Goal: Find specific page/section

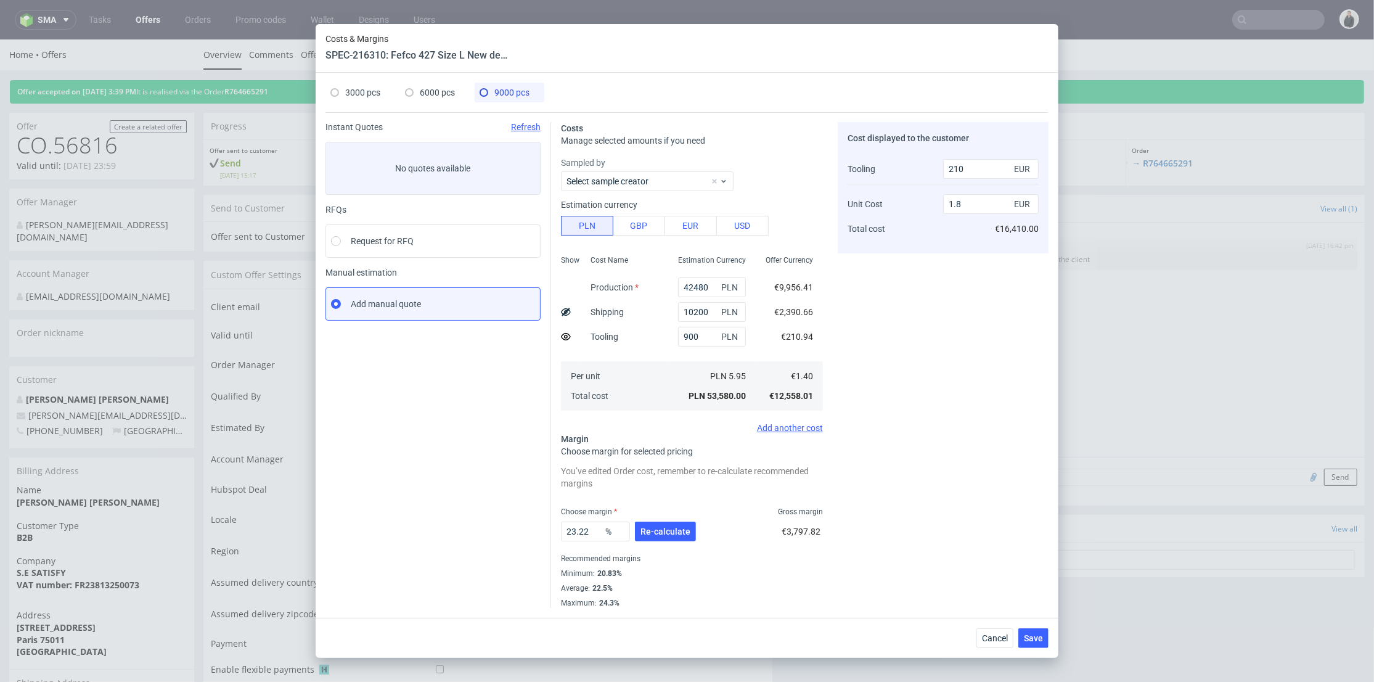
scroll to position [479, 0]
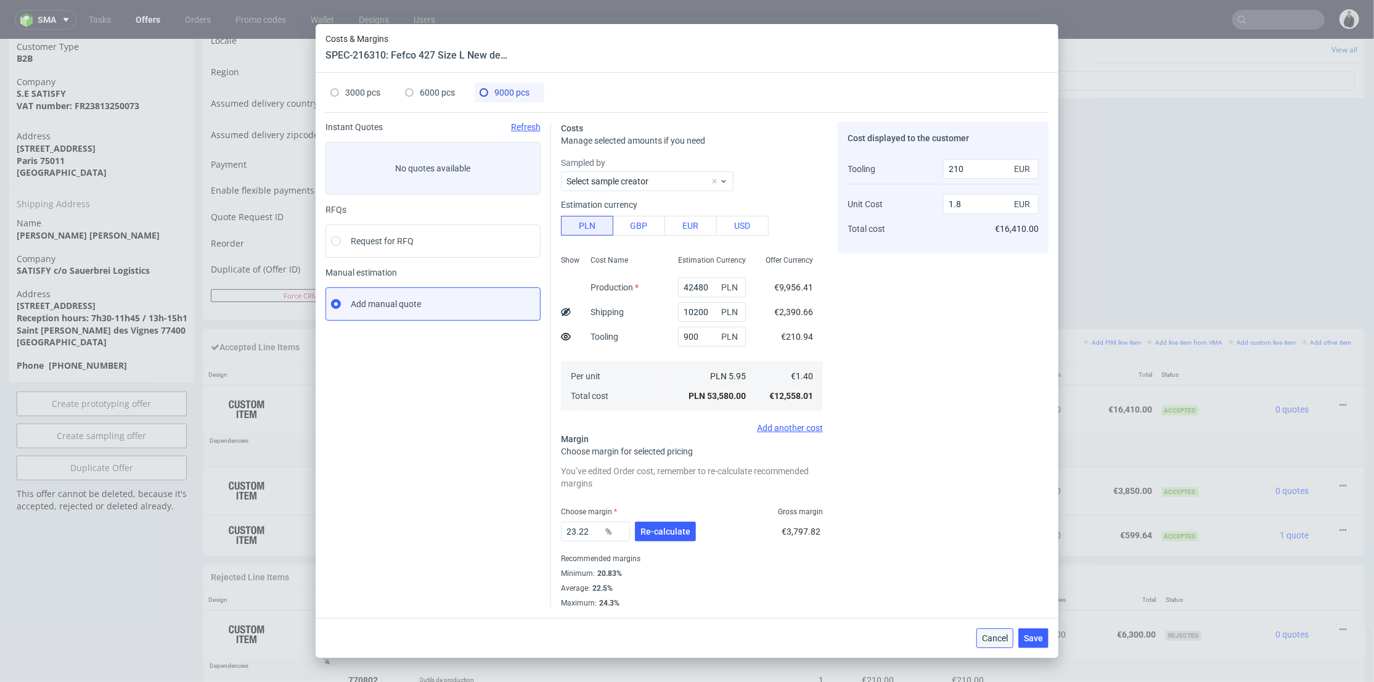
drag, startPoint x: 1002, startPoint y: 631, endPoint x: 1181, endPoint y: 64, distance: 594.7
click at [1002, 631] on button "Cancel" at bounding box center [995, 638] width 37 height 20
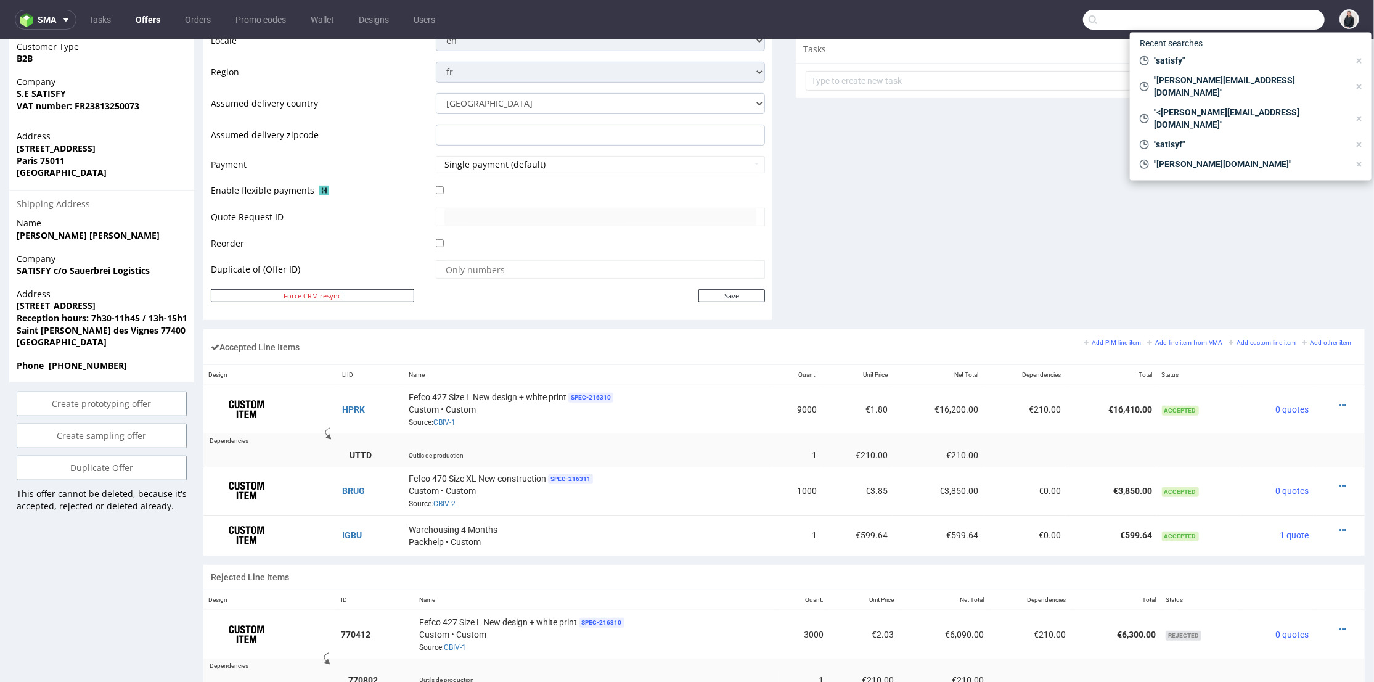
click at [1254, 22] on input "text" at bounding box center [1204, 20] width 242 height 20
paste input "[DOMAIN_NAME]"
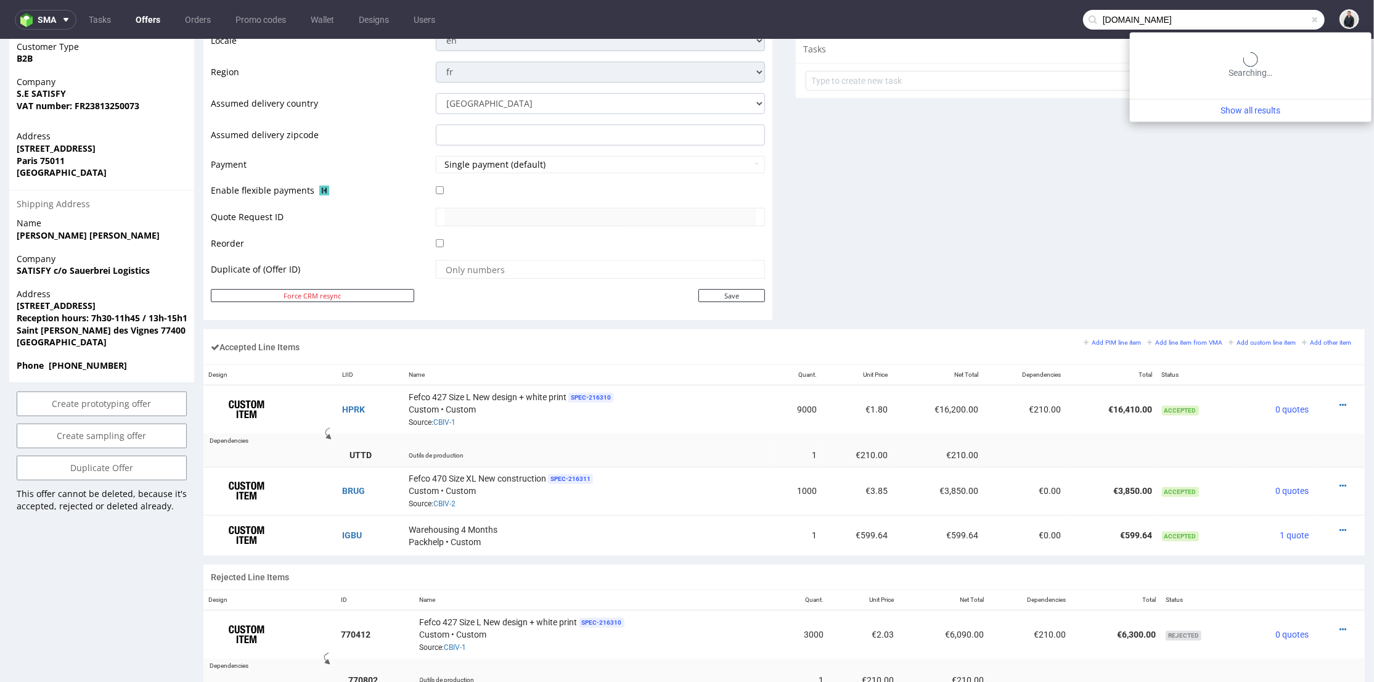
type input "[DOMAIN_NAME]"
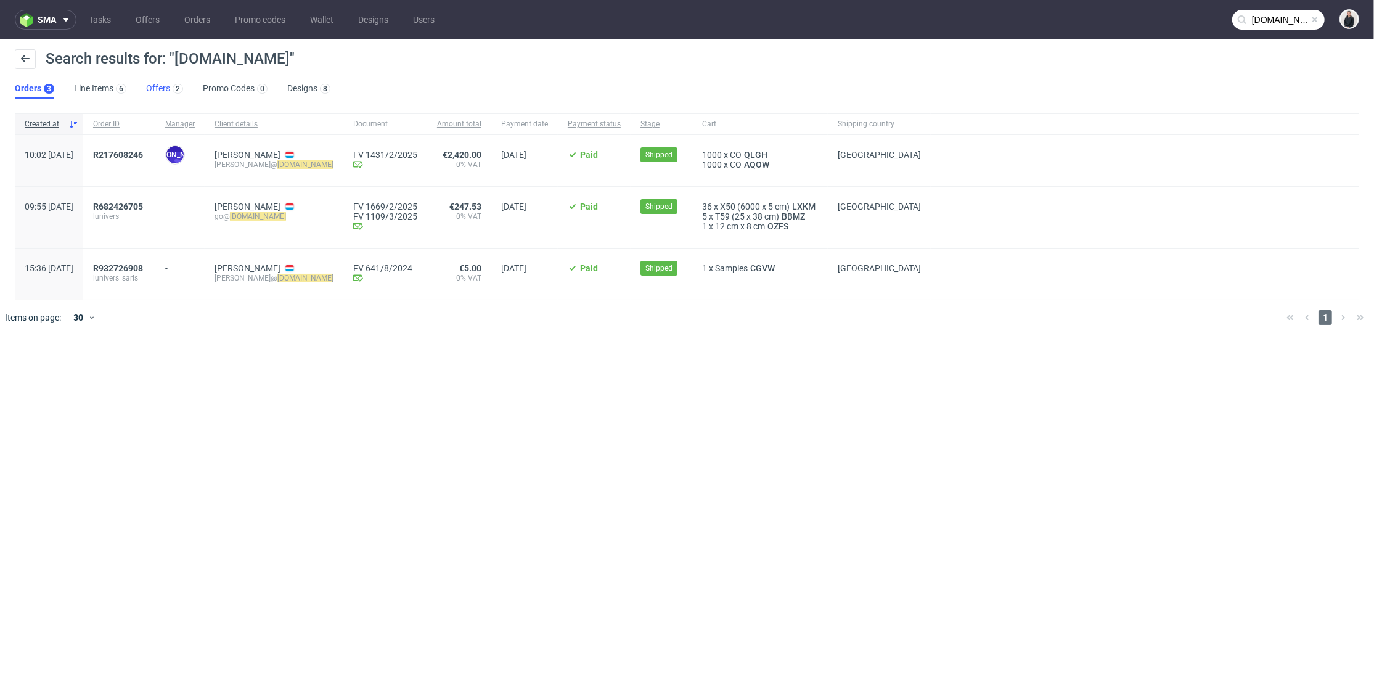
click at [171, 91] on div "2" at bounding box center [176, 88] width 13 height 12
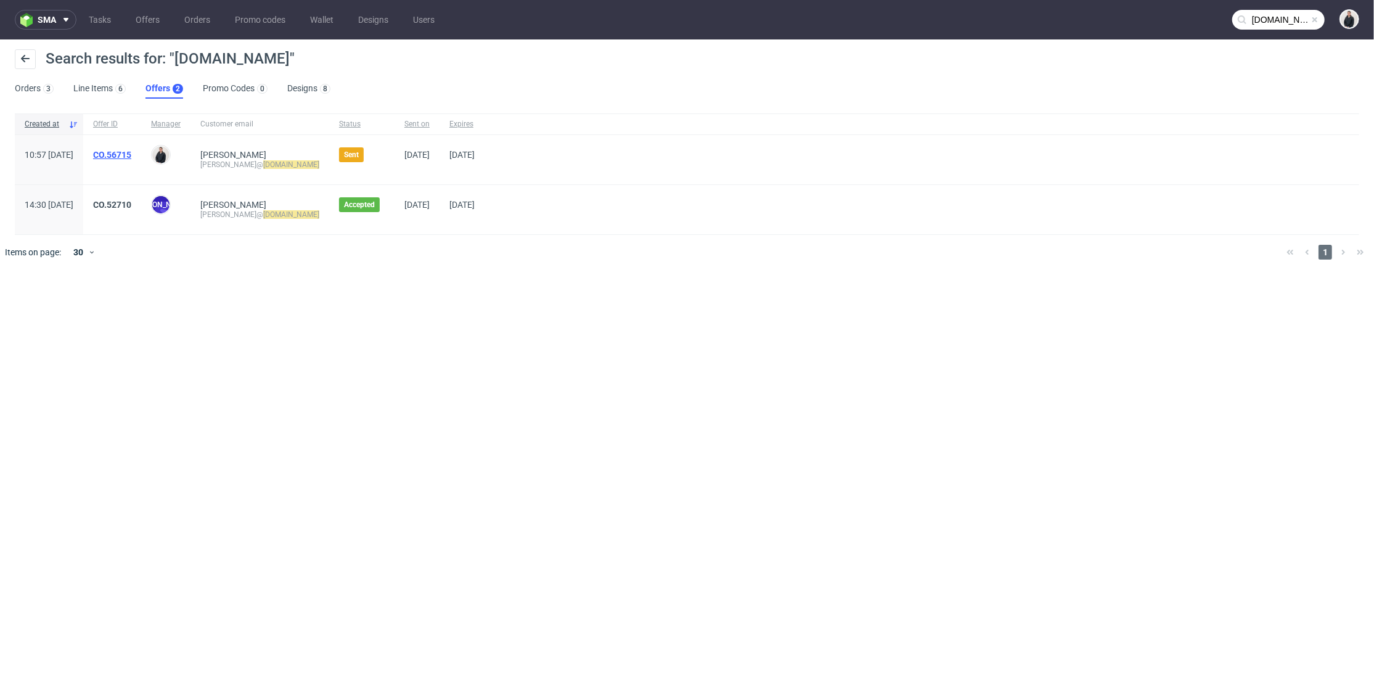
click at [131, 152] on link "CO.56715" at bounding box center [112, 155] width 38 height 10
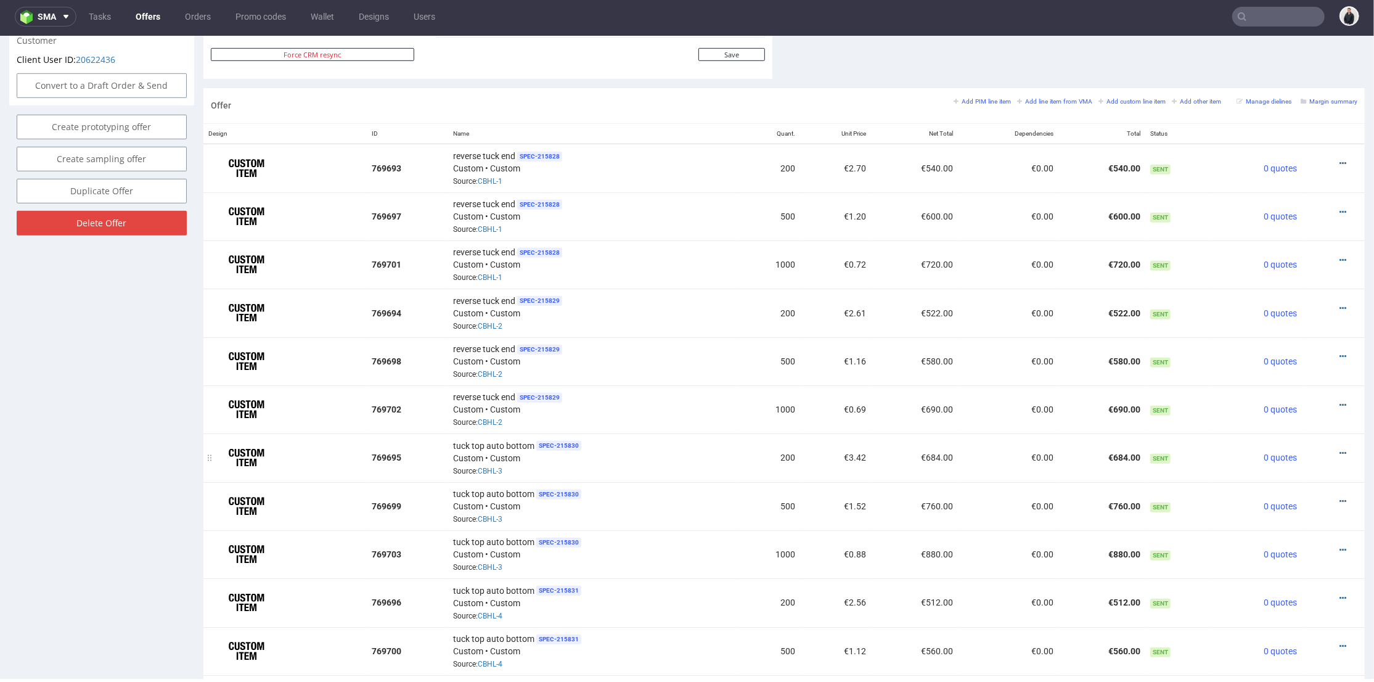
scroll to position [890, 0]
